Goal: Information Seeking & Learning: Find specific fact

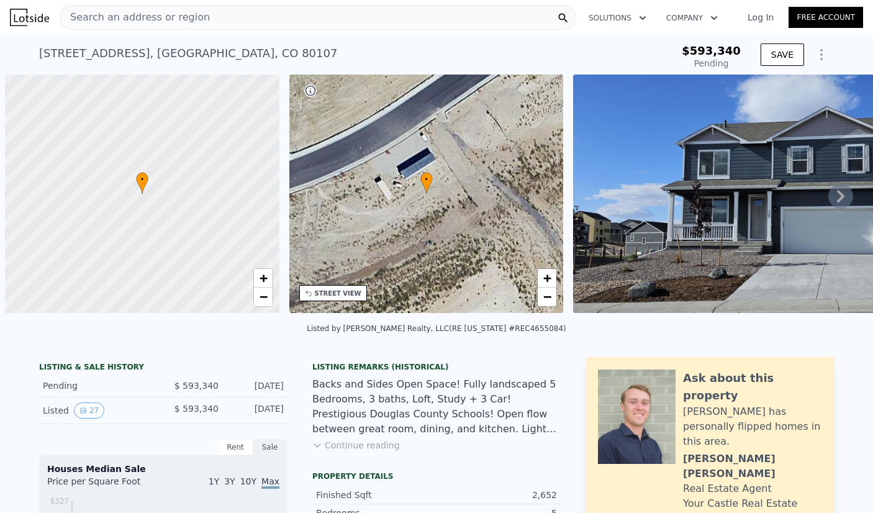
scroll to position [0, 5]
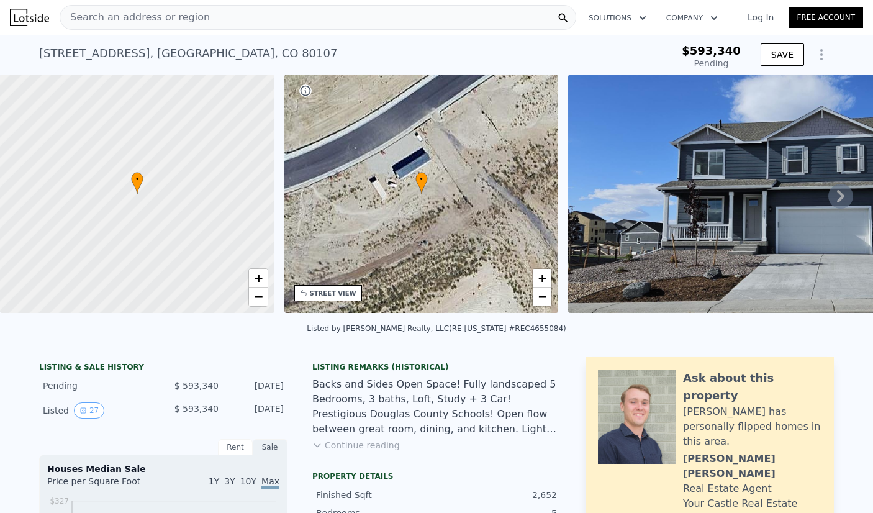
type input "$ 585,000"
type input "-$ 81,199"
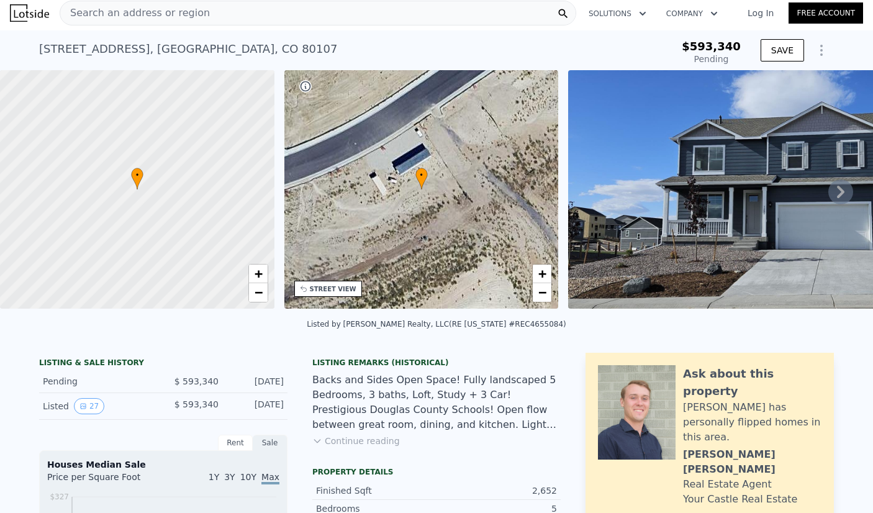
scroll to position [0, 0]
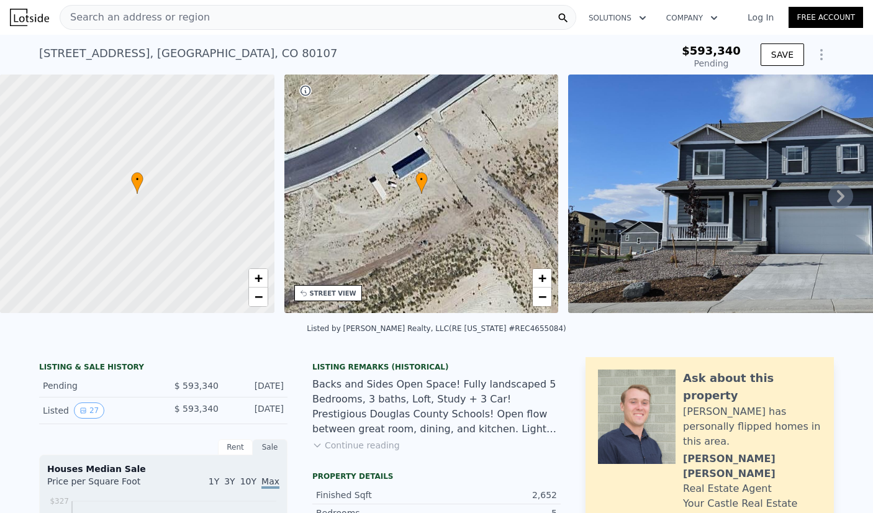
click at [576, 195] on img at bounding box center [780, 193] width 424 height 238
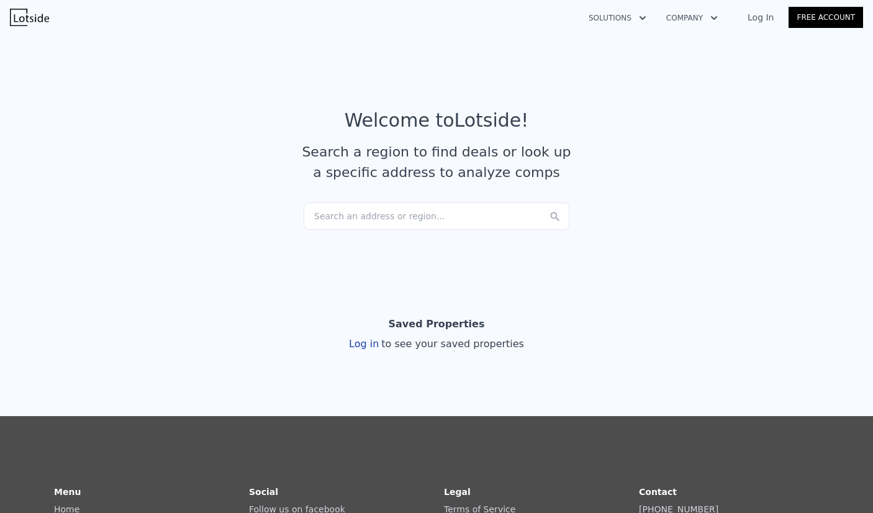
click at [434, 209] on div "Search an address or region..." at bounding box center [436, 215] width 266 height 27
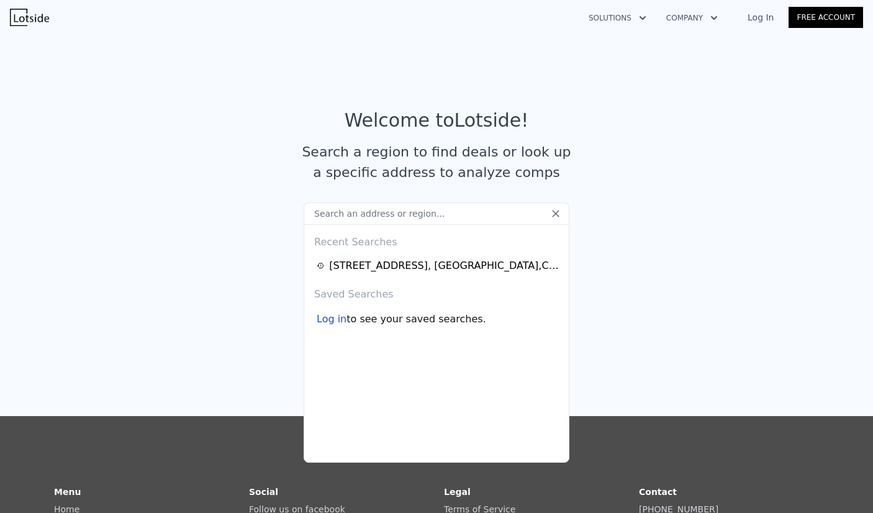
click at [427, 225] on div "Recent Searches" at bounding box center [436, 240] width 254 height 30
click at [384, 216] on input "text" at bounding box center [436, 213] width 266 height 22
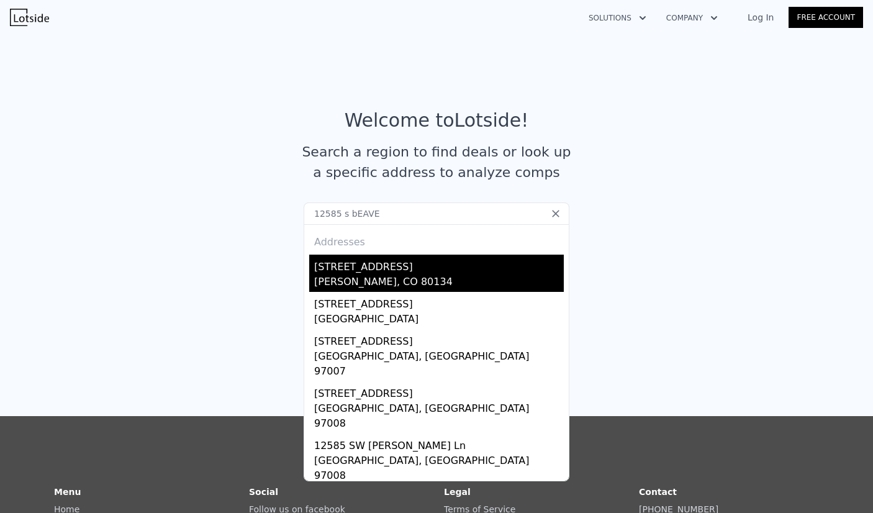
type input "12585 s bEAVE"
click at [379, 269] on div "[STREET_ADDRESS]" at bounding box center [438, 264] width 249 height 20
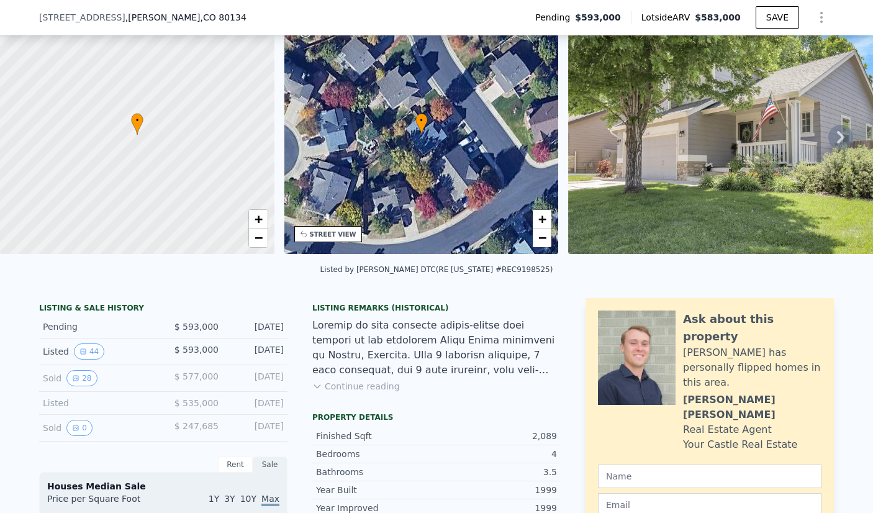
scroll to position [230, 0]
